Goal: Transaction & Acquisition: Obtain resource

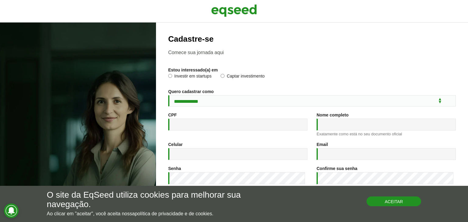
click at [373, 204] on button "Aceitar" at bounding box center [393, 202] width 55 height 10
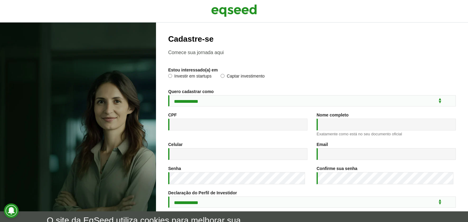
scroll to position [90, 0]
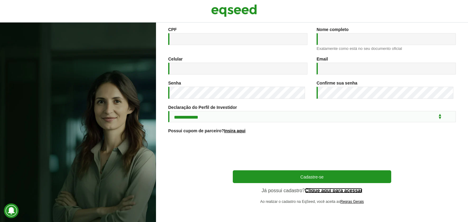
click at [320, 190] on link "Clique aqui para acessar" at bounding box center [334, 191] width 58 height 5
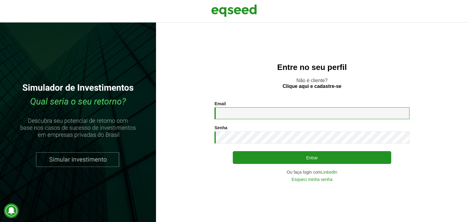
click at [266, 116] on input "Email *" at bounding box center [311, 114] width 195 height 12
type input "**********"
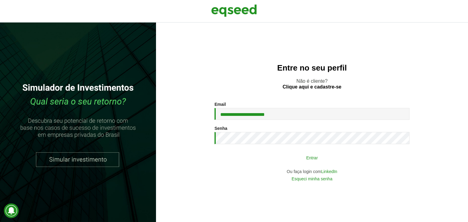
click at [254, 162] on button "Entrar" at bounding box center [312, 158] width 158 height 12
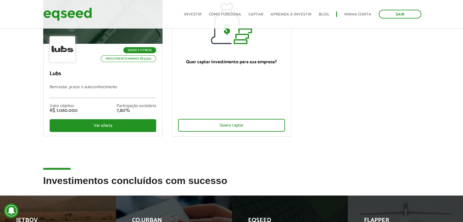
scroll to position [30, 0]
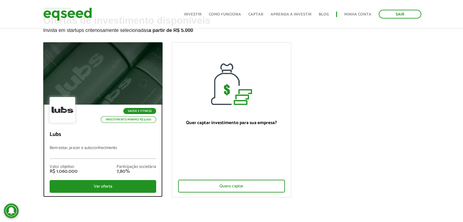
click at [120, 106] on div "Saúde e Fitness Investimento mínimo: R$ 5.000" at bounding box center [103, 110] width 107 height 27
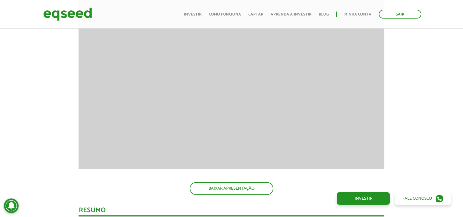
scroll to position [609, 0]
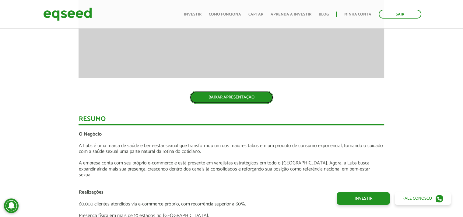
click at [224, 93] on link "BAIXAR APRESENTAÇÃO" at bounding box center [232, 97] width 84 height 13
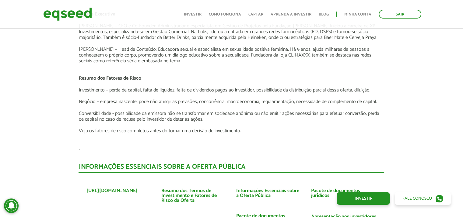
scroll to position [1157, 0]
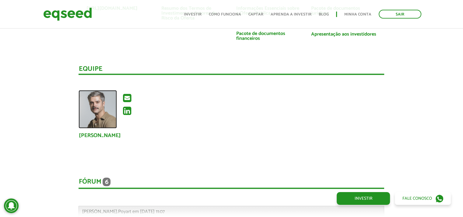
click at [90, 95] on img at bounding box center [98, 109] width 38 height 38
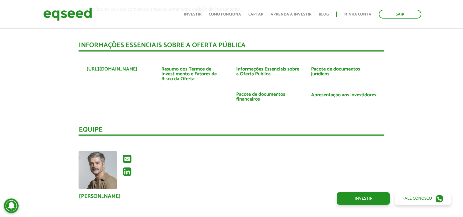
scroll to position [1157, 0]
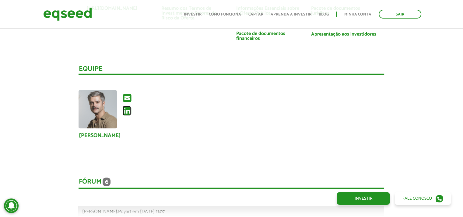
click at [125, 107] on icon at bounding box center [127, 111] width 8 height 10
